Goal: Transaction & Acquisition: Register for event/course

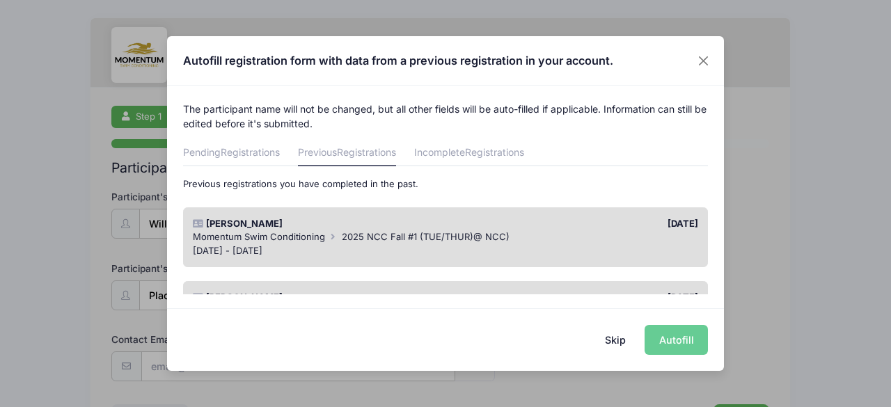
click at [674, 342] on div "Skip Autofill" at bounding box center [445, 339] width 557 height 62
click at [523, 235] on div "Momentum Swim Conditioning 2025 NCC Fall #1 (TUE/THUR)@ NCC)" at bounding box center [446, 237] width 506 height 14
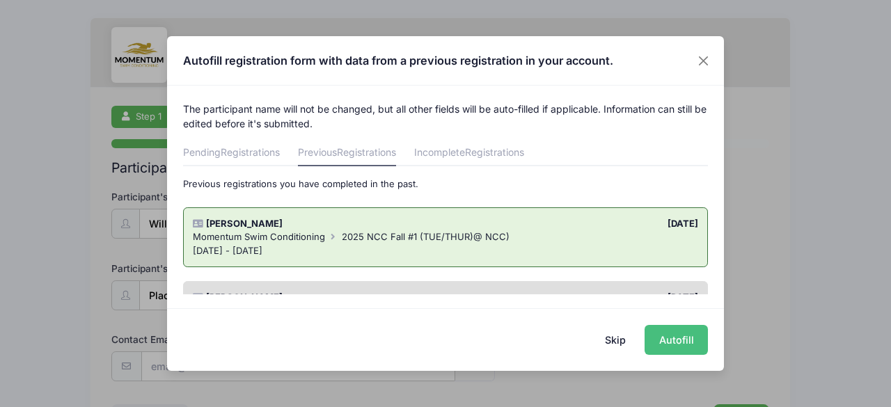
click at [665, 338] on button "Autofill" at bounding box center [676, 340] width 63 height 30
type input "[EMAIL_ADDRESS][DOMAIN_NAME]"
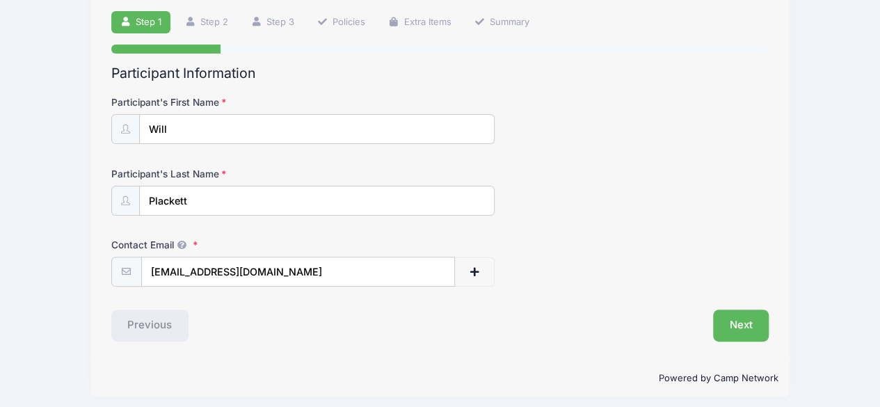
scroll to position [100, 0]
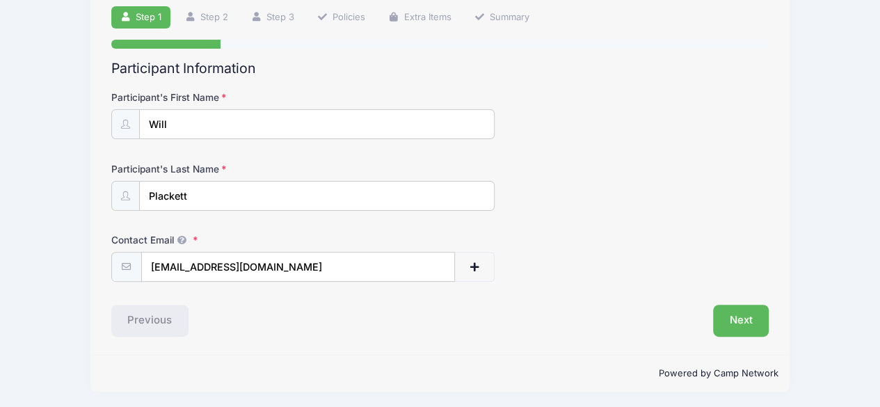
click at [734, 336] on div "Step 1 /7 Step 1 Step 2 Step 3 Policies Extra Items Summary Participant Informa…" at bounding box center [439, 171] width 699 height 367
click at [732, 321] on button "Next" at bounding box center [741, 321] width 56 height 32
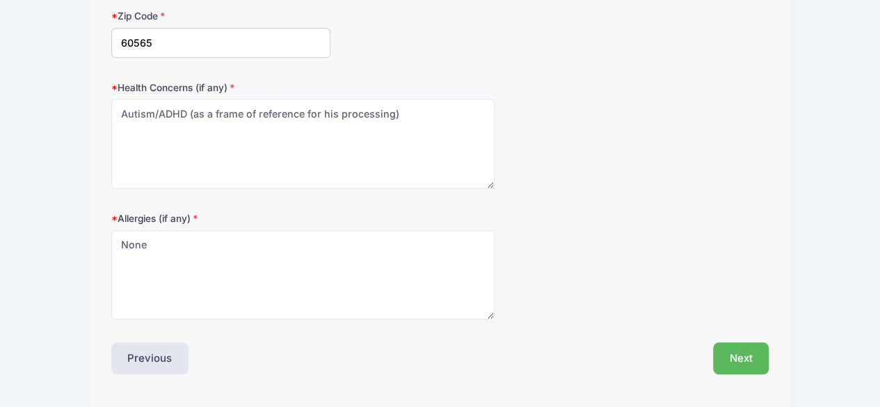
scroll to position [503, 0]
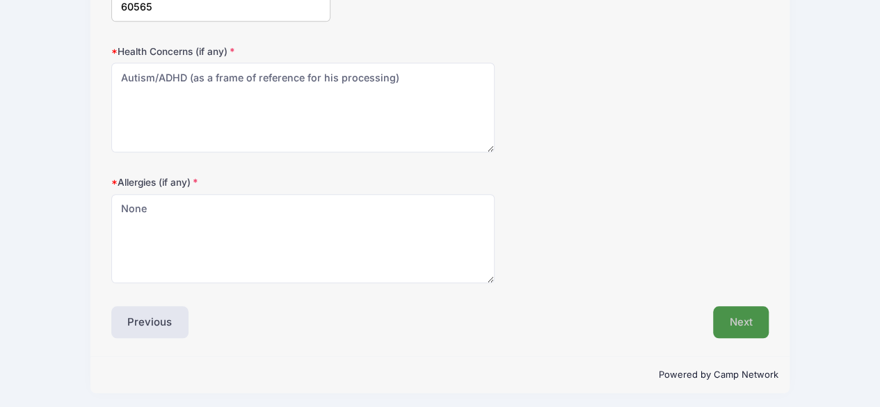
click at [745, 308] on button "Next" at bounding box center [741, 322] width 56 height 32
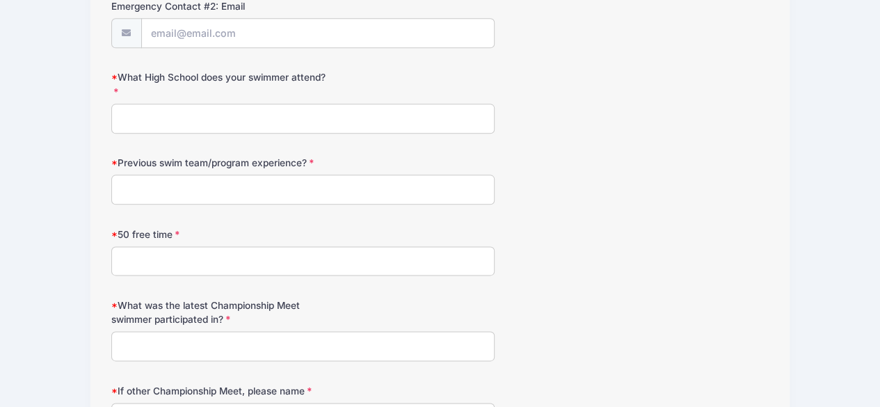
scroll to position [649, 0]
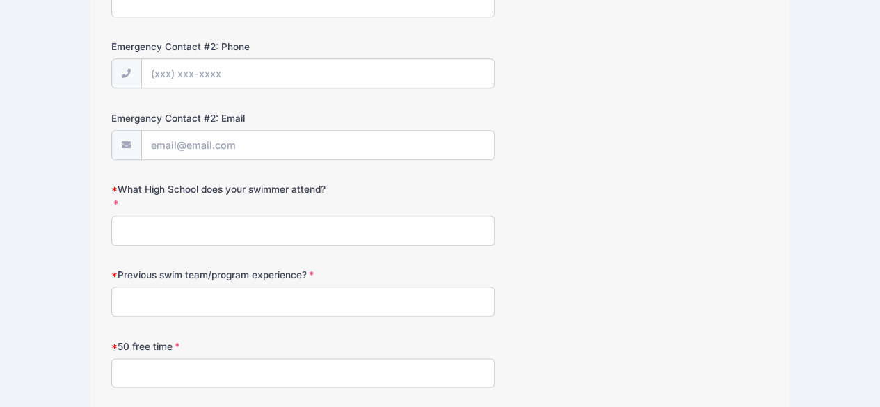
click at [317, 216] on input "What High School does your swimmer attend?" at bounding box center [303, 231] width 384 height 30
type input "NA"
click at [265, 292] on input "Previous swim team/program experience?" at bounding box center [303, 302] width 384 height 30
type input "Yes - NCH"
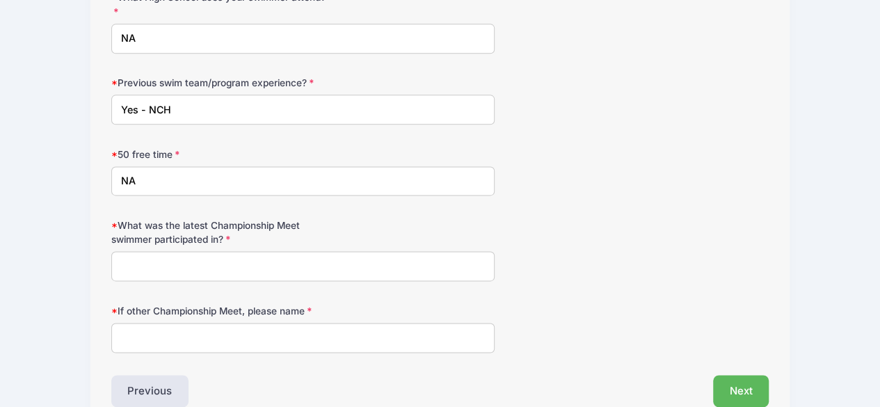
scroll to position [862, 0]
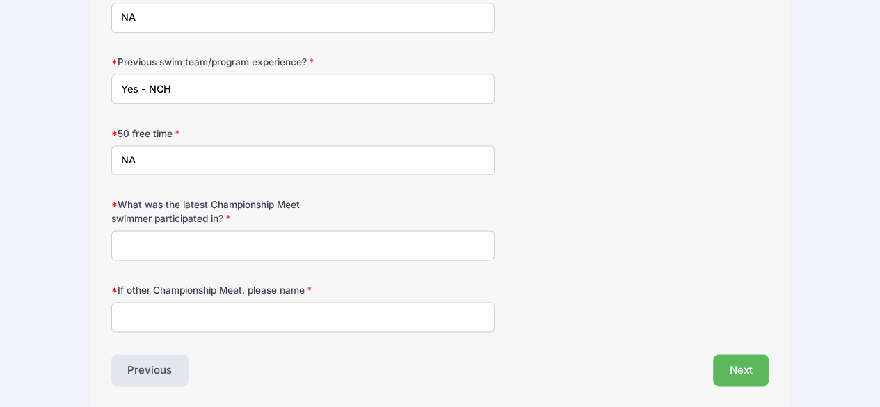
type input "NA"
click at [294, 230] on input "What was the latest Championship Meet swimmer participated in?" at bounding box center [303, 245] width 384 height 30
type input "NA"
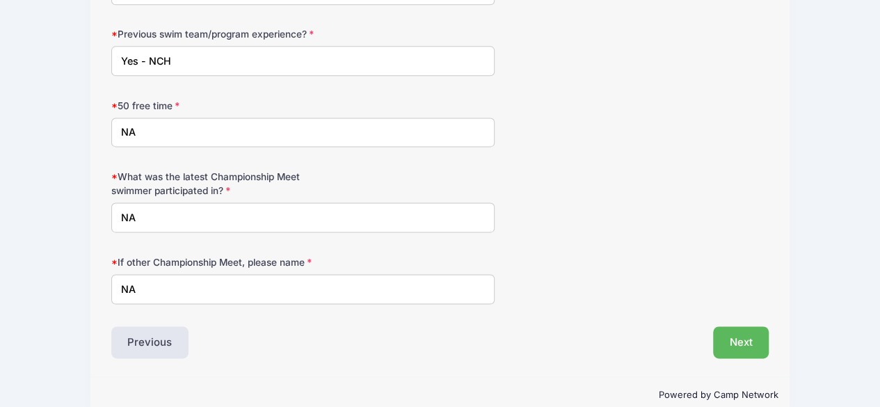
scroll to position [907, 0]
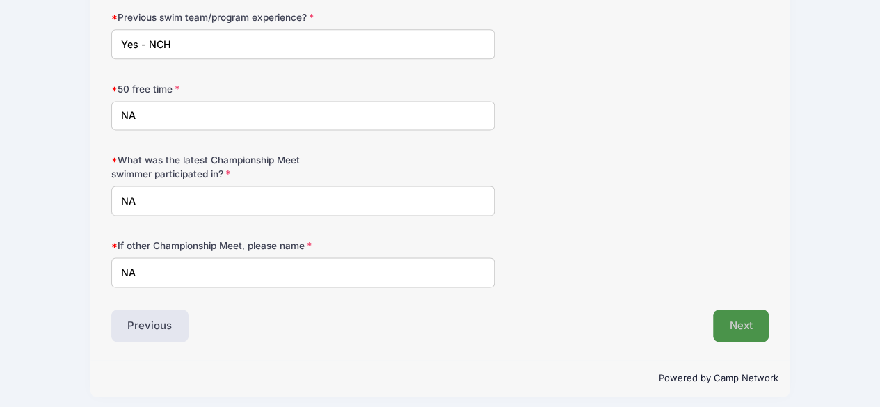
type input "NA"
click at [746, 324] on button "Next" at bounding box center [741, 326] width 56 height 32
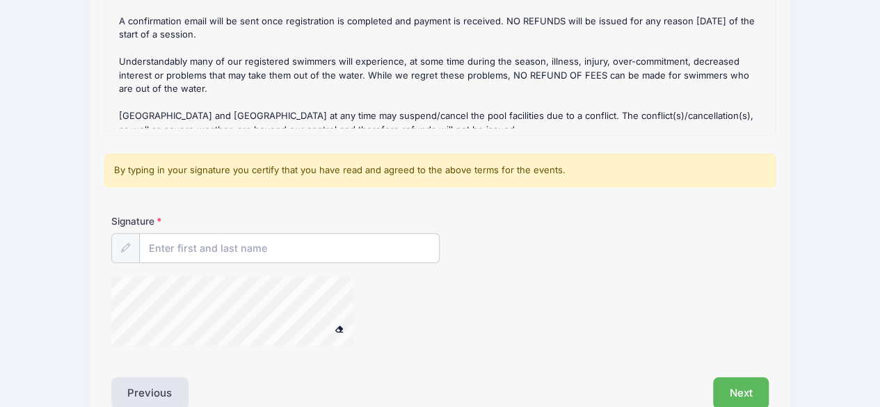
scroll to position [273, 0]
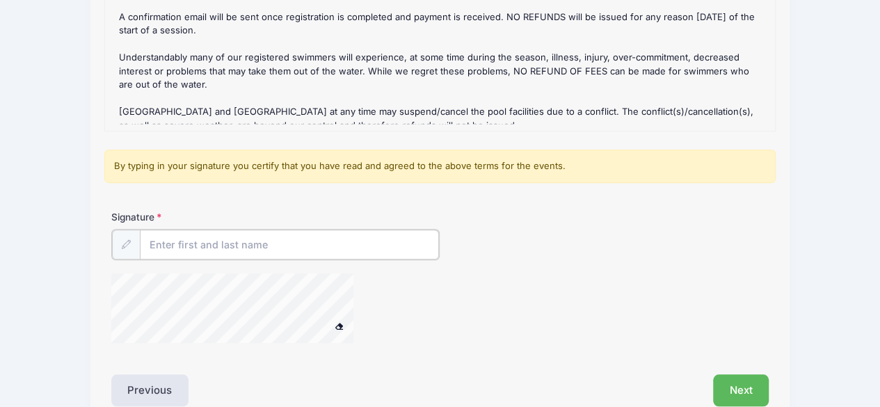
click at [219, 233] on input "Signature" at bounding box center [290, 245] width 300 height 30
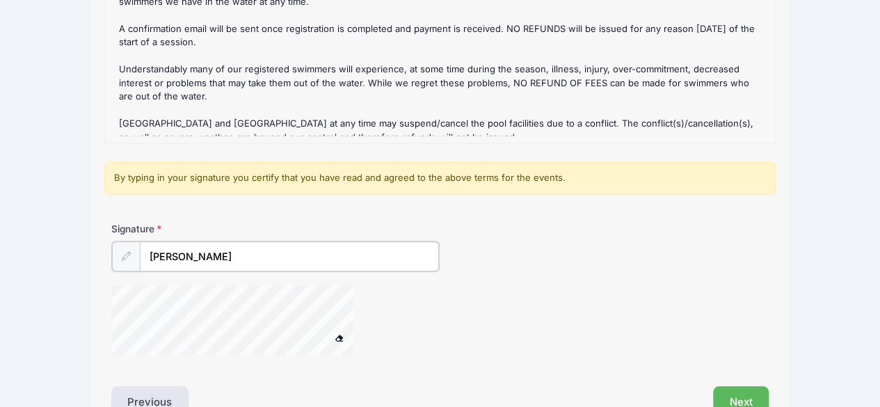
scroll to position [260, 0]
type input "Megan N Plackett"
click at [755, 397] on button "Next" at bounding box center [741, 402] width 56 height 32
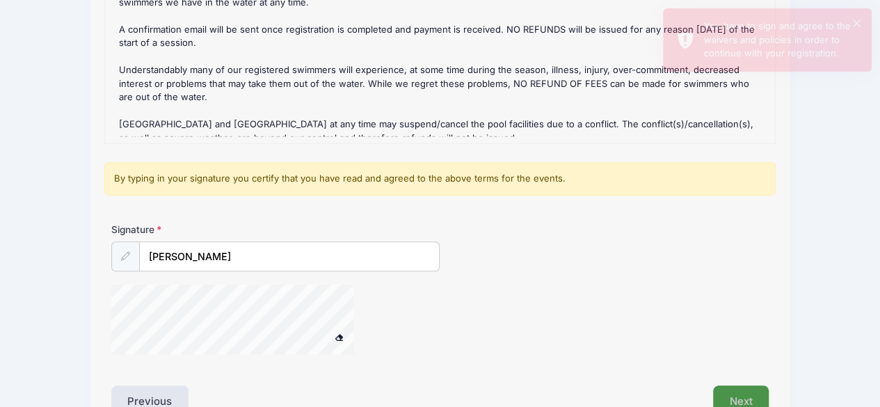
click at [739, 392] on button "Next" at bounding box center [741, 402] width 56 height 32
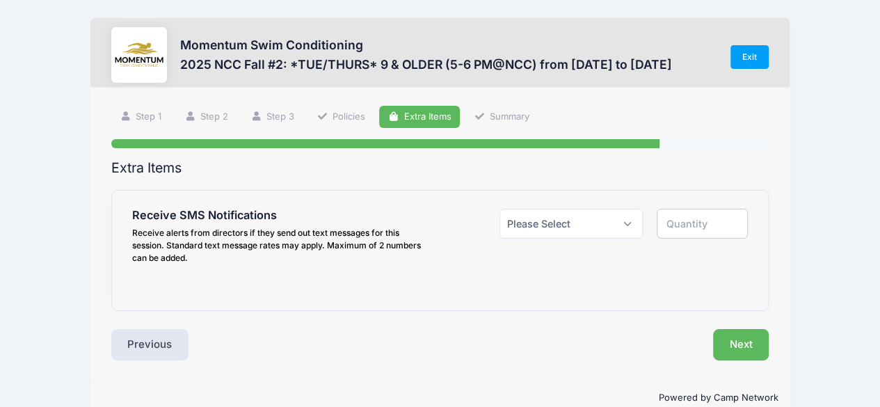
scroll to position [0, 0]
click at [627, 226] on select "Please Select Yes ($0.00) No" at bounding box center [572, 224] width 144 height 30
select select "1"
click at [500, 209] on select "Please Select Yes ($0.00) No" at bounding box center [572, 224] width 144 height 30
type input "1"
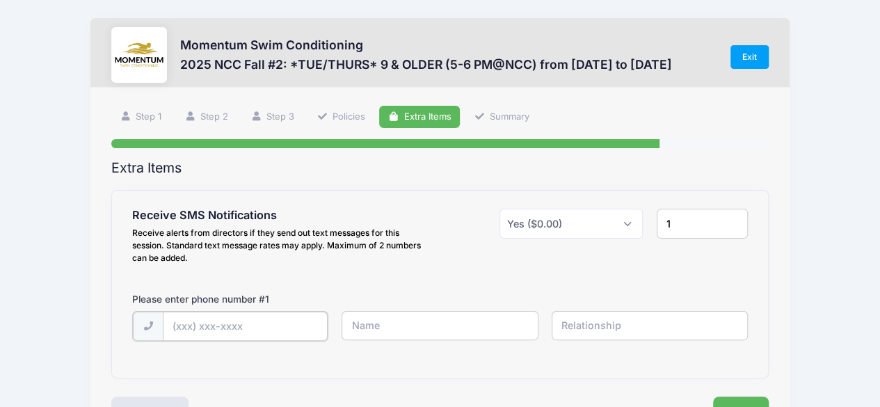
click at [278, 333] on input "text" at bounding box center [245, 327] width 165 height 30
type input "(630) 917-5559"
click at [396, 324] on input "text" at bounding box center [440, 326] width 196 height 30
type input "Megan"
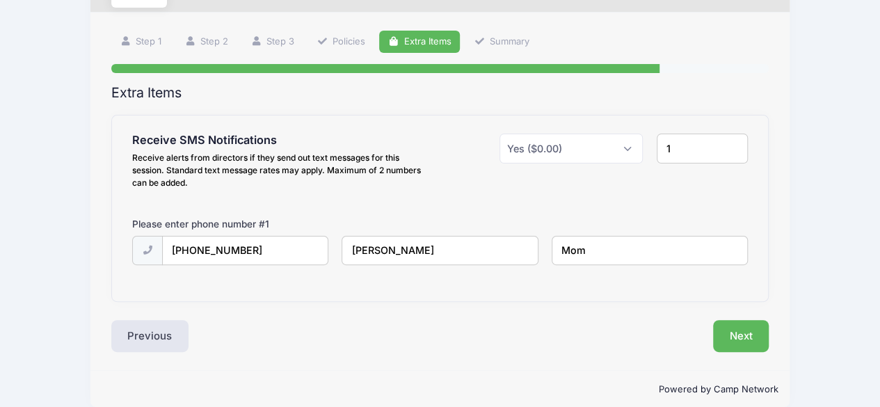
scroll to position [79, 0]
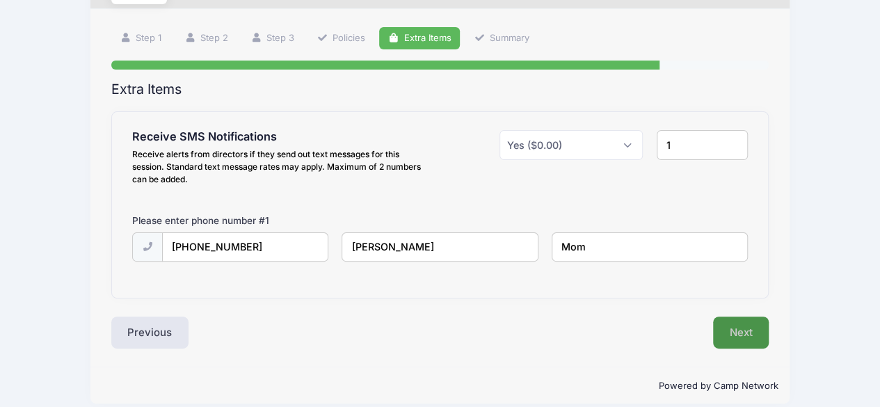
type input "Mom"
click at [747, 331] on button "Next" at bounding box center [741, 333] width 56 height 32
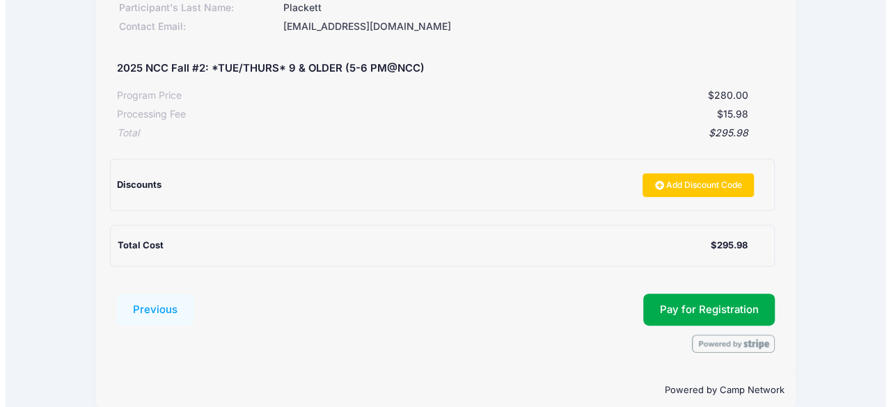
scroll to position [251, 0]
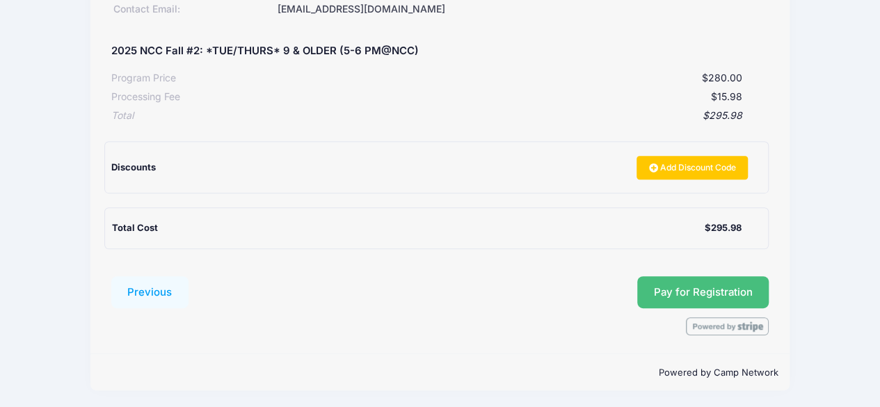
click at [696, 284] on button "Pay for Registration" at bounding box center [704, 292] width 132 height 32
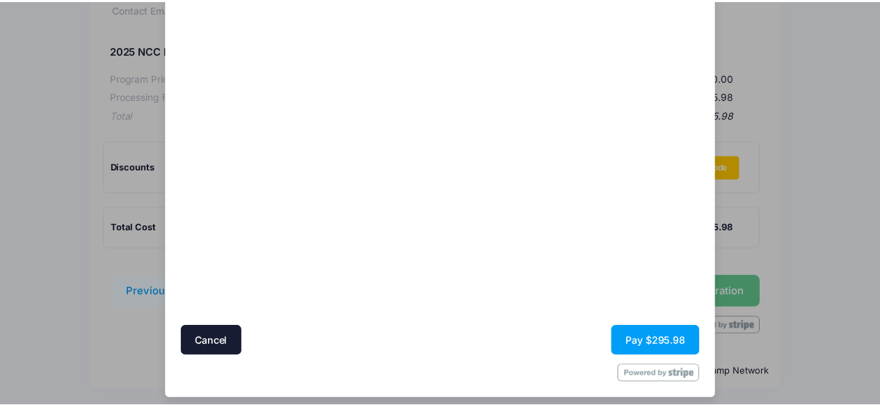
scroll to position [150, 0]
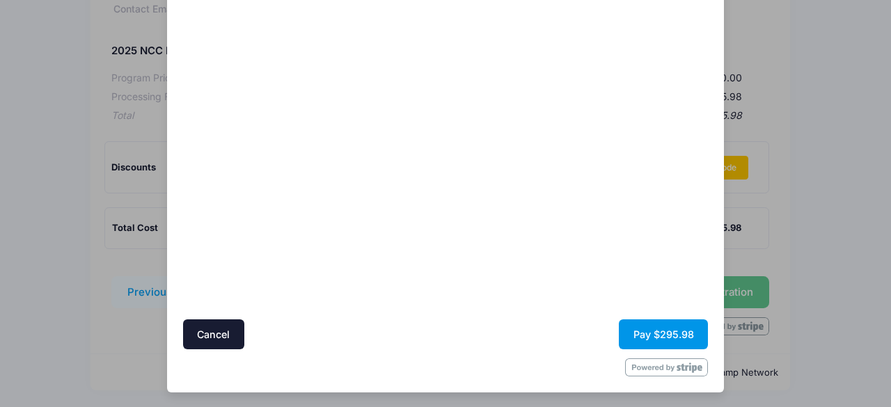
click at [674, 338] on button "Pay $295.98" at bounding box center [663, 334] width 89 height 30
